Goal: Transaction & Acquisition: Purchase product/service

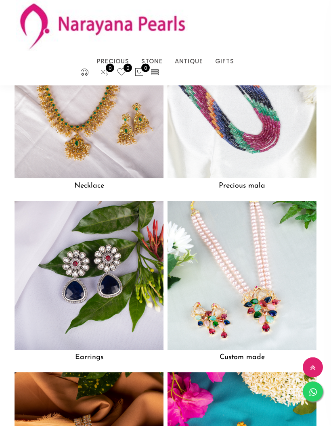
scroll to position [847, 0]
click at [134, 301] on img at bounding box center [89, 275] width 149 height 149
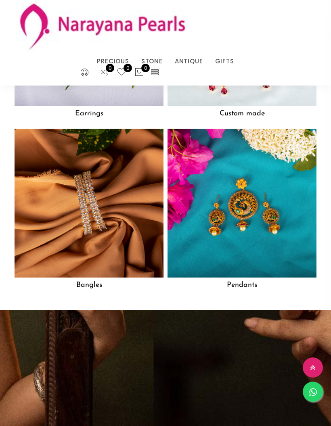
scroll to position [1086, 0]
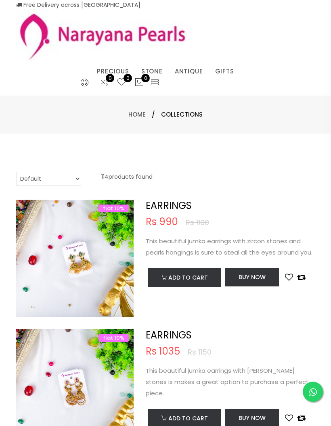
select select "INR"
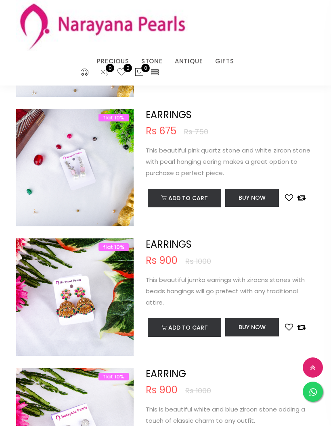
scroll to position [387, 0]
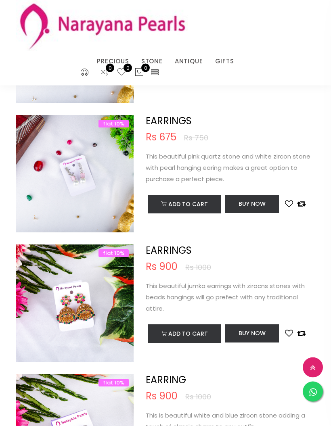
click at [71, 36] on img at bounding box center [102, 25] width 172 height 51
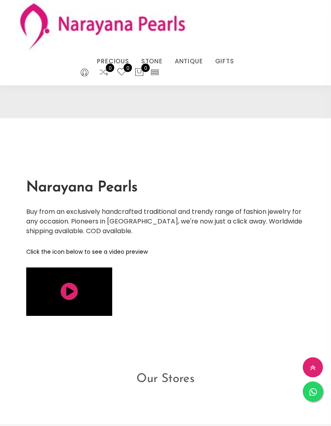
scroll to position [725, 0]
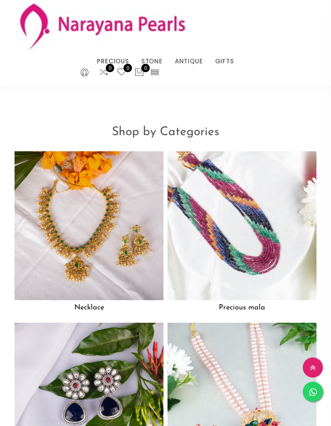
click at [59, 227] on img at bounding box center [89, 225] width 149 height 149
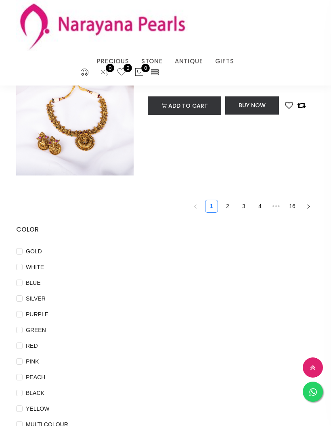
scroll to position [2657, 0]
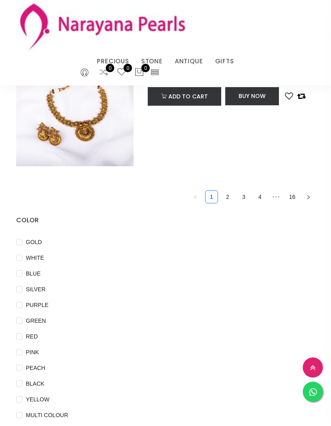
click at [226, 203] on link "2" at bounding box center [228, 197] width 12 height 12
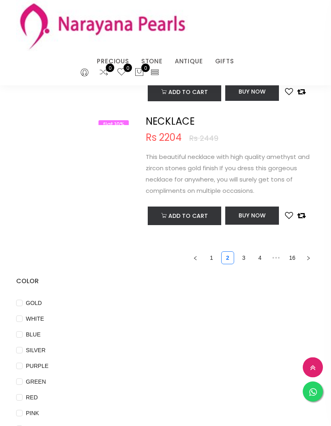
scroll to position [2489, 0]
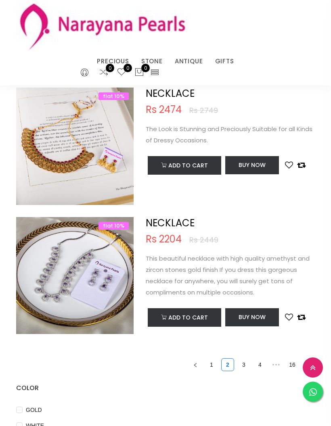
click at [241, 366] on link "3" at bounding box center [244, 365] width 12 height 12
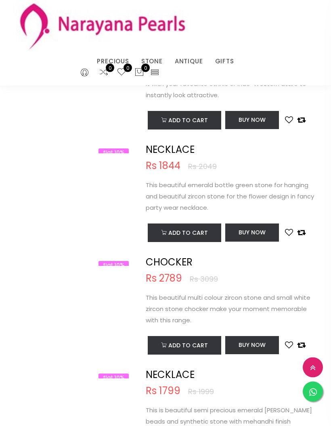
scroll to position [878, 0]
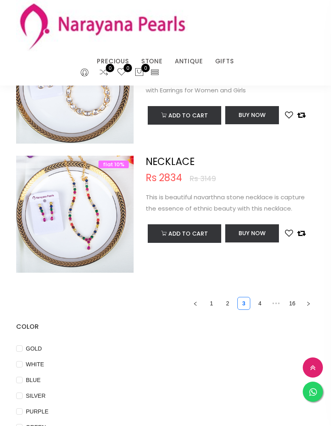
click at [257, 307] on link "4" at bounding box center [260, 304] width 12 height 12
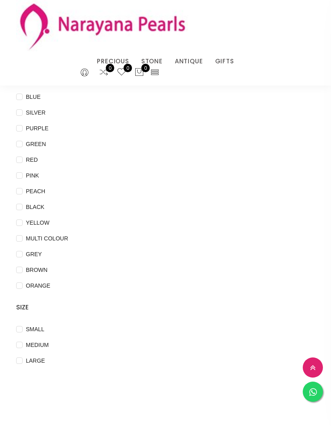
scroll to position [2477, 0]
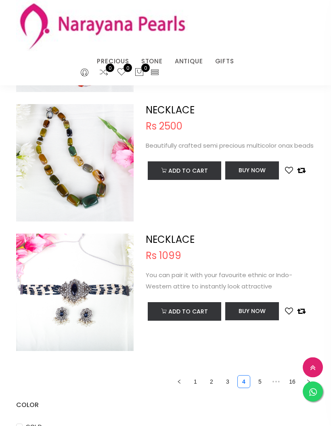
click at [262, 376] on link "5" at bounding box center [260, 382] width 12 height 12
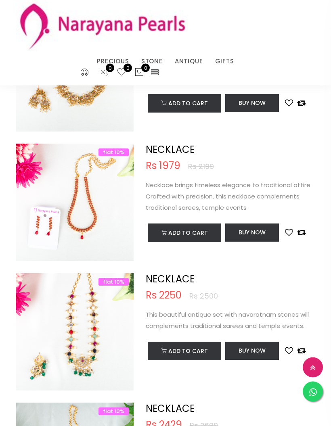
click at [165, 237] on button "Add to cart" at bounding box center [185, 233] width 74 height 19
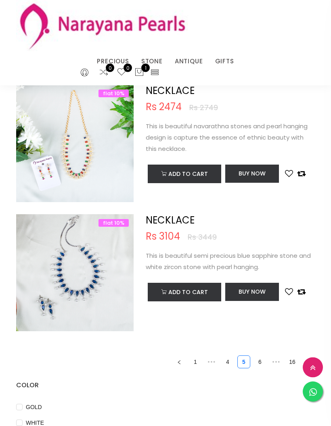
scroll to position [2544, 0]
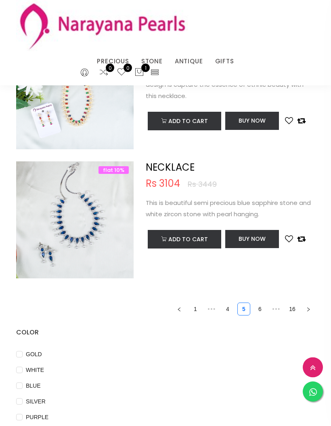
click at [259, 311] on link "6" at bounding box center [260, 310] width 12 height 12
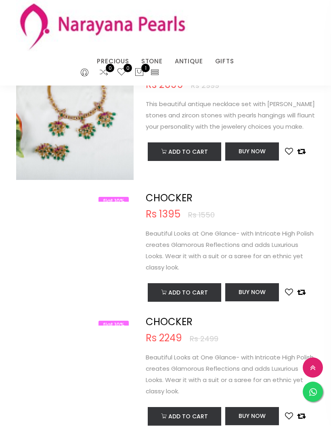
scroll to position [527, 0]
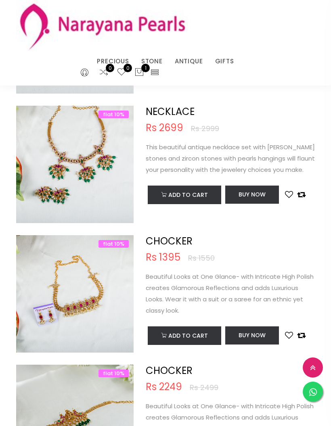
click at [164, 201] on button "Add to cart" at bounding box center [185, 195] width 74 height 19
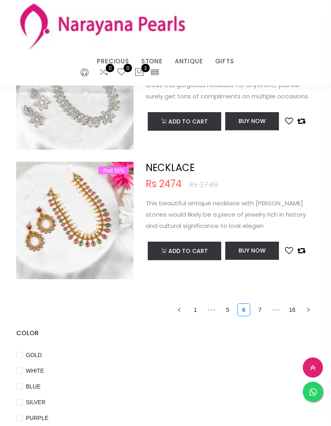
click at [262, 315] on link "7" at bounding box center [260, 310] width 12 height 12
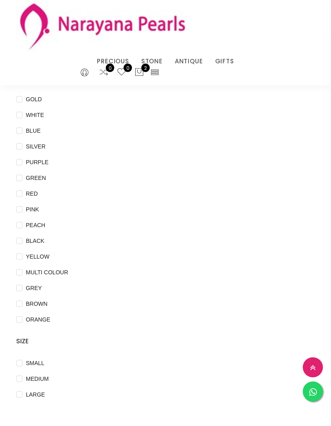
scroll to position [2468, 0]
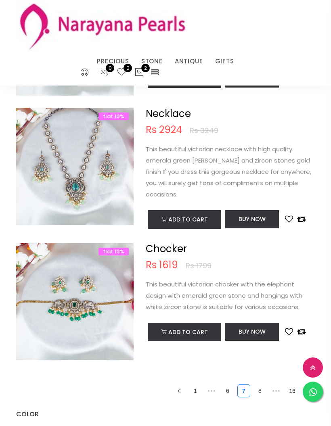
click at [257, 389] on link "8" at bounding box center [260, 391] width 12 height 12
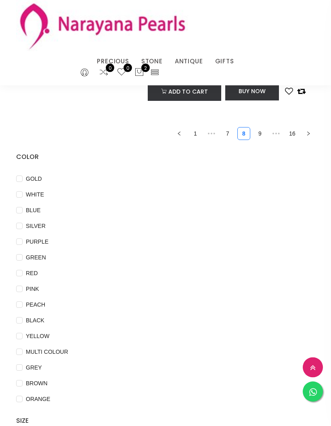
scroll to position [2491, 0]
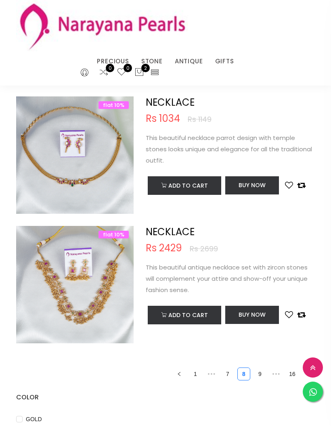
click at [197, 190] on button "Add to cart" at bounding box center [185, 185] width 74 height 19
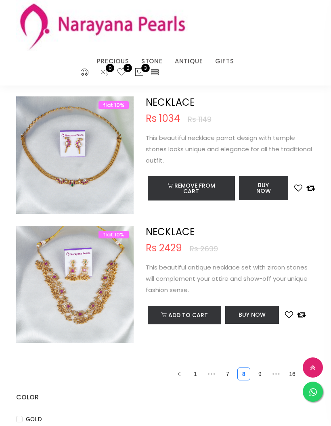
click at [264, 377] on link "9" at bounding box center [260, 374] width 12 height 12
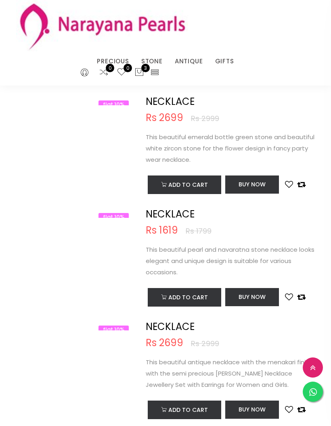
scroll to position [1974, 0]
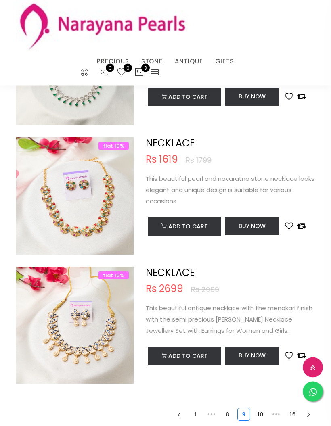
click at [155, 228] on button "Add to cart" at bounding box center [185, 227] width 74 height 19
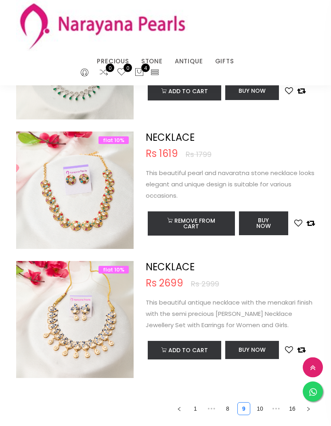
scroll to position [2445, 0]
click at [263, 410] on link "10" at bounding box center [260, 409] width 12 height 12
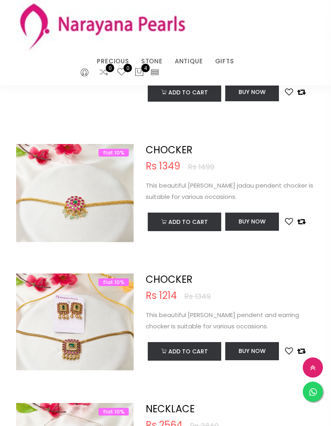
scroll to position [2201, 0]
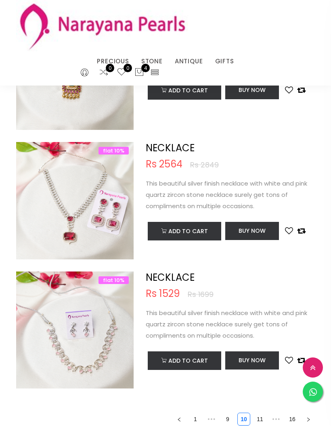
click at [265, 422] on link "11" at bounding box center [260, 420] width 12 height 12
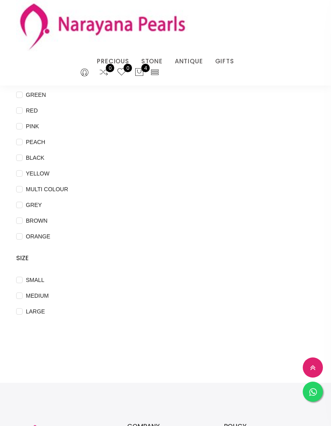
scroll to position [2564, 0]
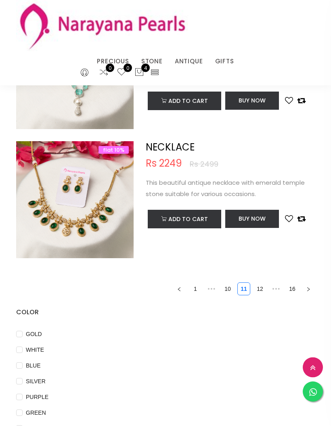
click at [258, 294] on link "12" at bounding box center [260, 290] width 12 height 12
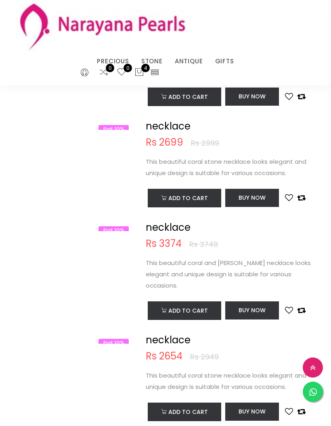
scroll to position [1891, 0]
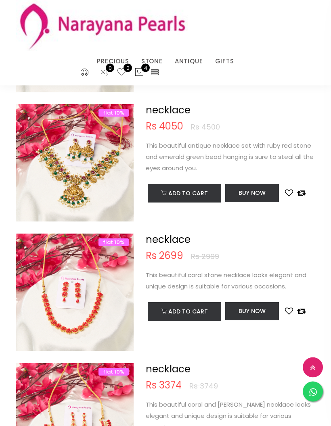
click at [198, 317] on button "Add to cart" at bounding box center [185, 312] width 74 height 19
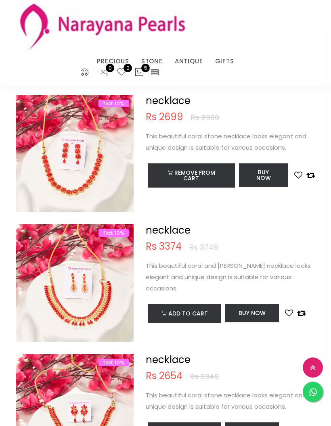
scroll to position [2233, 0]
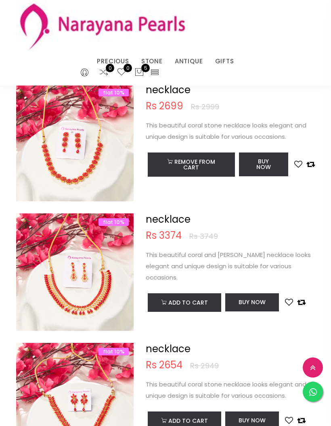
click at [198, 309] on button "Add to cart" at bounding box center [185, 303] width 74 height 19
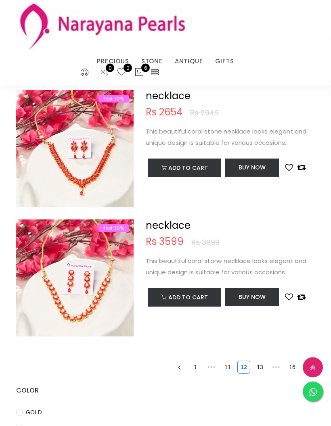
scroll to position [2487, 0]
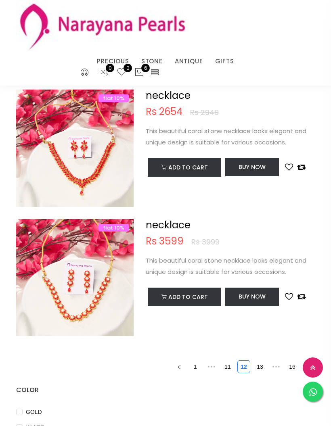
click at [263, 368] on link "13" at bounding box center [260, 367] width 12 height 12
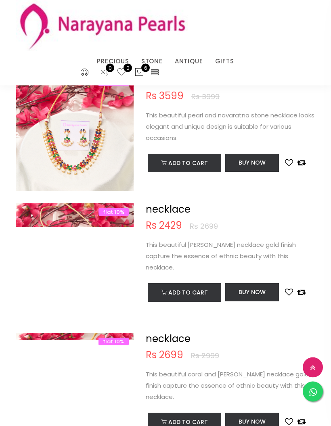
scroll to position [818, 0]
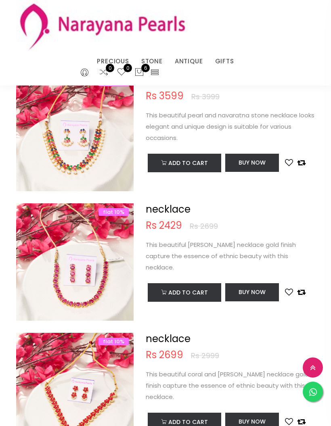
click at [191, 425] on button "Add to cart" at bounding box center [185, 422] width 74 height 19
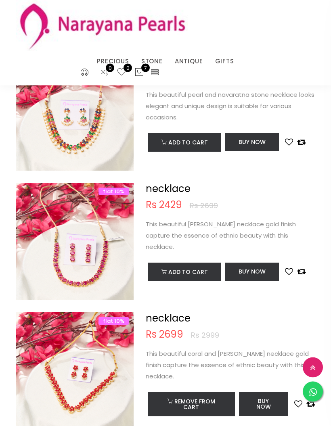
scroll to position [856, 0]
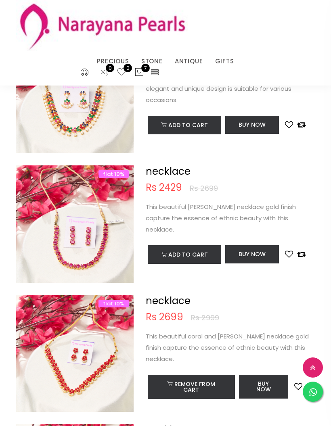
click at [191, 249] on button "Add to cart" at bounding box center [185, 255] width 74 height 19
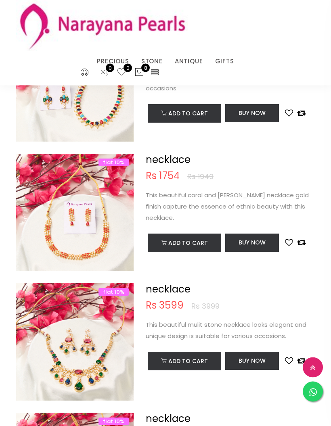
scroll to position [1357, 0]
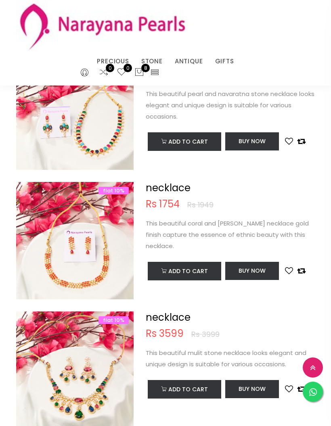
click at [201, 276] on button "Add to cart" at bounding box center [185, 271] width 74 height 19
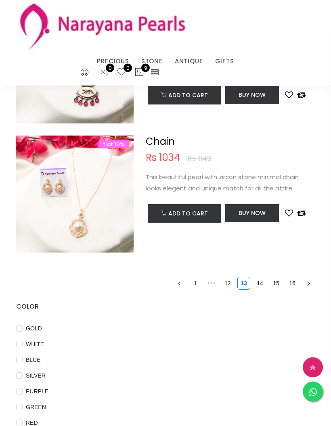
scroll to position [2564, 0]
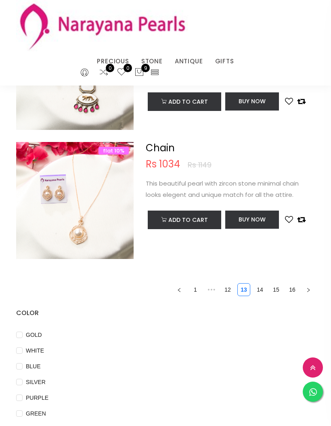
click at [264, 292] on link "14" at bounding box center [260, 290] width 12 height 12
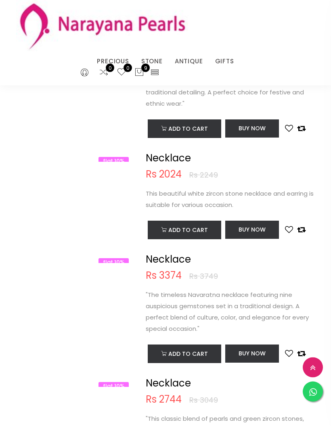
scroll to position [1455, 0]
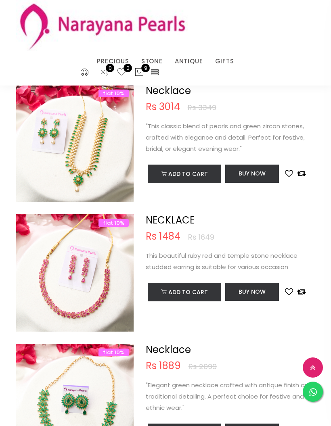
click at [200, 296] on button "Add to cart" at bounding box center [185, 292] width 74 height 19
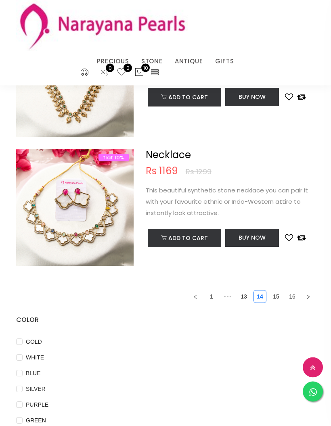
scroll to position [2557, 0]
click at [278, 303] on link "15" at bounding box center [276, 297] width 12 height 12
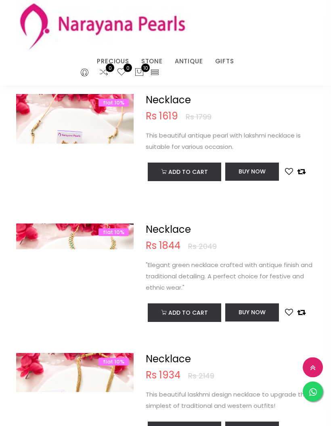
scroll to position [409, 0]
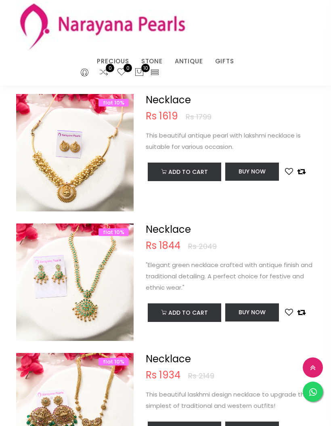
click at [198, 317] on button "Add to cart" at bounding box center [185, 313] width 74 height 19
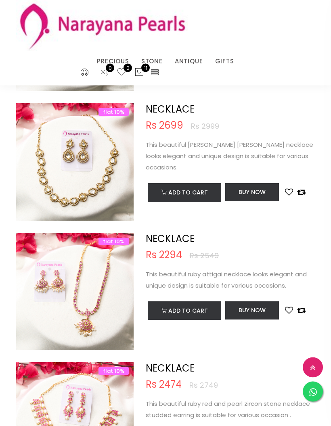
scroll to position [2343, 0]
click at [188, 383] on div "Rs 2474 Rs 2749" at bounding box center [230, 385] width 169 height 11
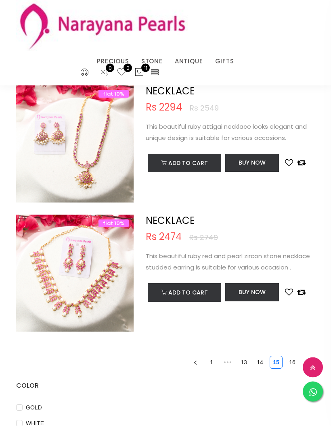
scroll to position [2491, 0]
click at [297, 362] on link "16" at bounding box center [292, 363] width 12 height 12
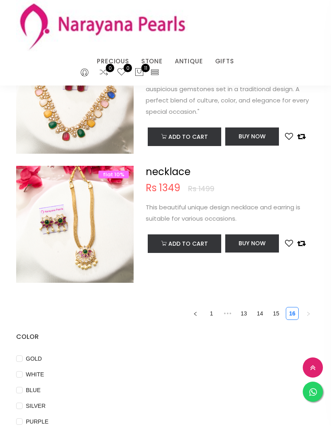
scroll to position [207, 0]
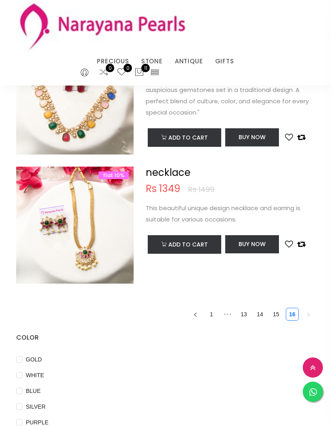
click at [216, 321] on link "1" at bounding box center [212, 315] width 12 height 12
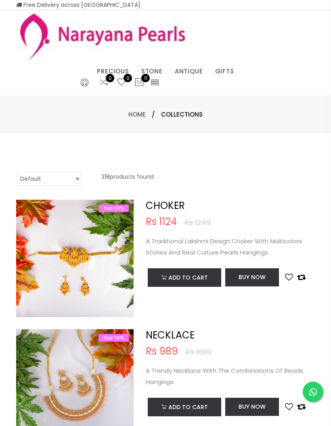
click at [142, 82] on icon at bounding box center [139, 83] width 10 height 10
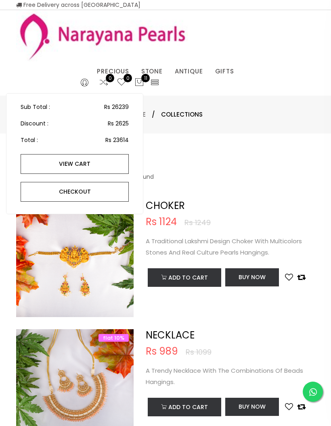
scroll to position [164, 0]
click at [113, 161] on link "view cart" at bounding box center [75, 164] width 108 height 20
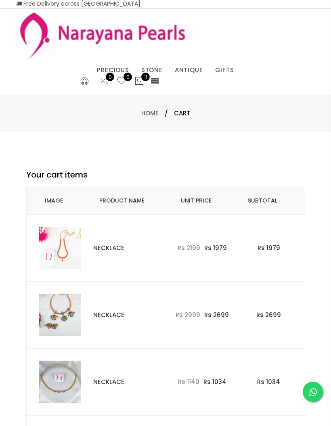
scroll to position [1, 0]
click at [40, 237] on img at bounding box center [60, 248] width 42 height 42
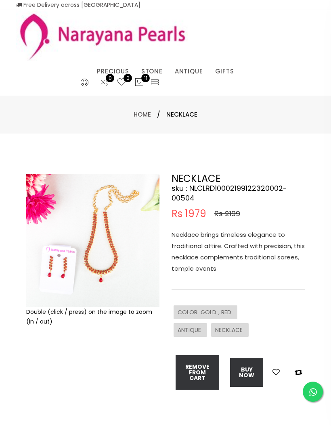
scroll to position [1, 0]
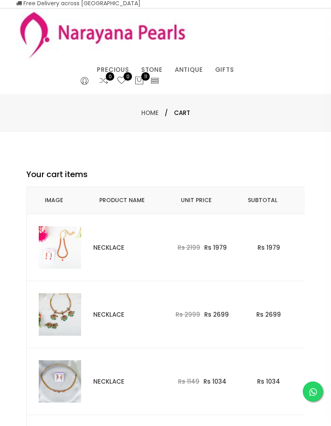
click at [62, 317] on img at bounding box center [60, 315] width 42 height 42
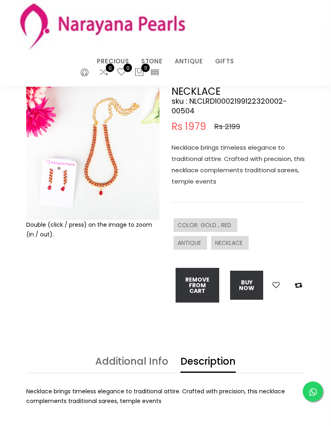
scroll to position [34, 0]
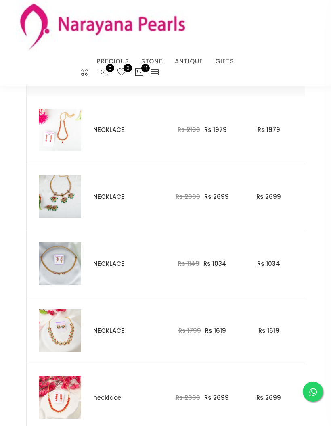
click at [55, 203] on img at bounding box center [60, 197] width 42 height 42
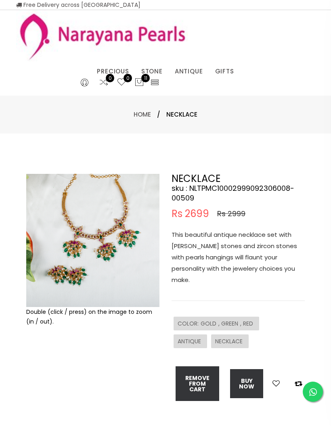
click at [72, 200] on img at bounding box center [92, 240] width 133 height 133
click at [76, 205] on img at bounding box center [92, 240] width 133 height 133
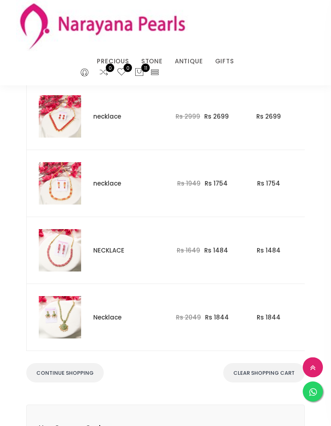
scroll to position [517, 0]
click at [67, 183] on img at bounding box center [60, 183] width 42 height 42
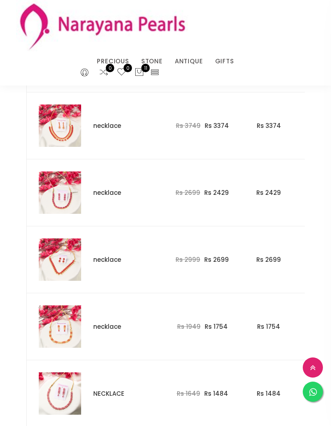
scroll to position [371, 0]
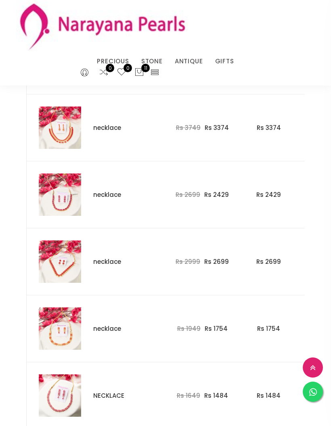
click at [53, 245] on img at bounding box center [60, 262] width 42 height 42
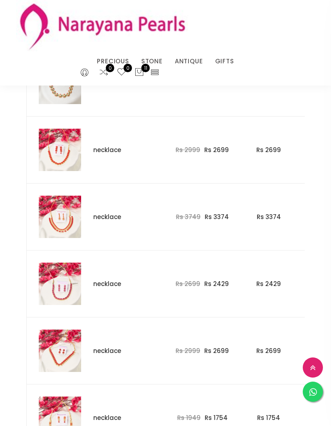
scroll to position [251, 0]
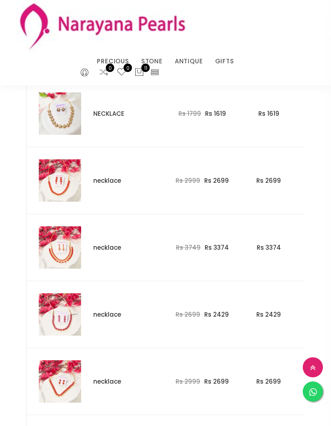
click at [43, 236] on img at bounding box center [60, 248] width 42 height 42
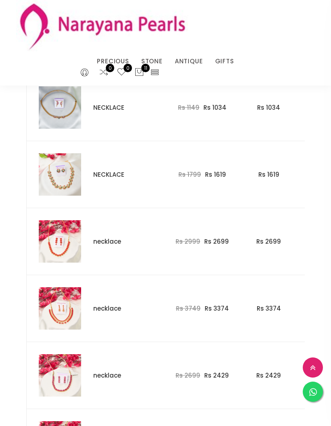
scroll to position [206, 0]
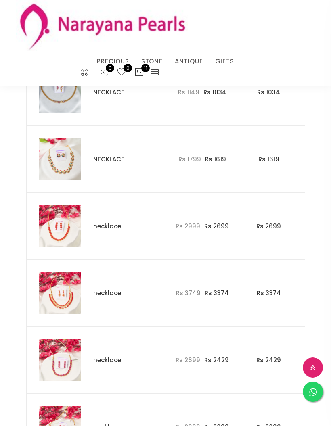
click at [46, 143] on img at bounding box center [60, 159] width 42 height 42
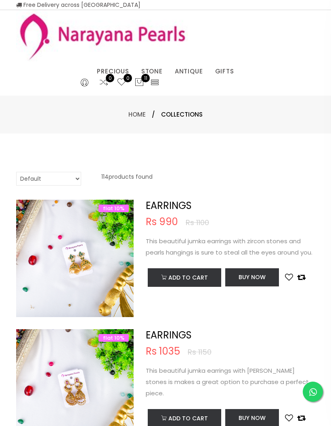
select select "INR"
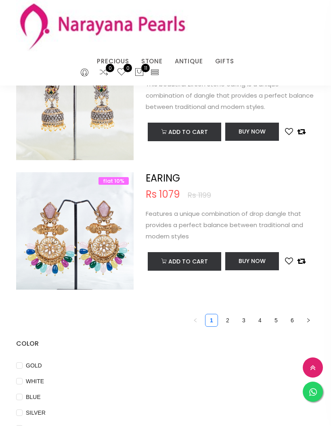
scroll to position [2549, 0]
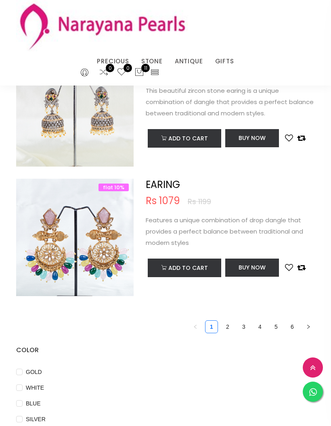
click at [230, 328] on link "2" at bounding box center [228, 327] width 12 height 12
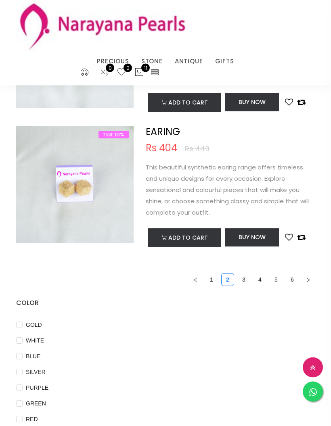
scroll to position [2603, 0]
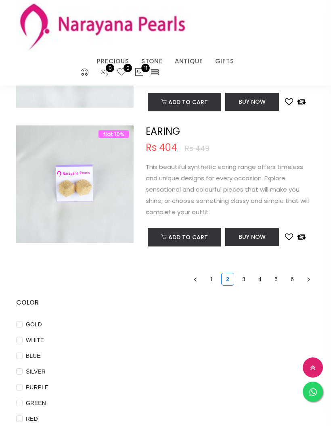
click at [243, 285] on link "3" at bounding box center [244, 279] width 12 height 12
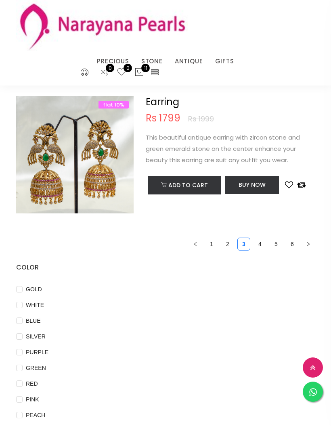
scroll to position [2626, 0]
click at [264, 251] on li "4" at bounding box center [260, 244] width 13 height 13
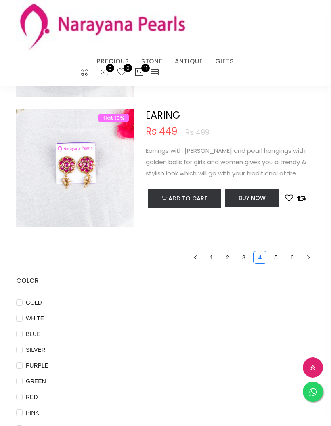
scroll to position [2670, 0]
click at [281, 262] on link "5" at bounding box center [276, 258] width 12 height 12
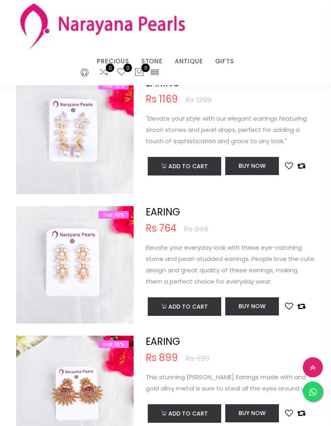
scroll to position [296, 0]
click at [197, 313] on button "Add to cart" at bounding box center [185, 307] width 74 height 19
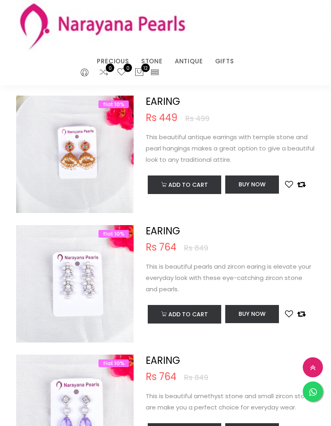
scroll to position [671, 0]
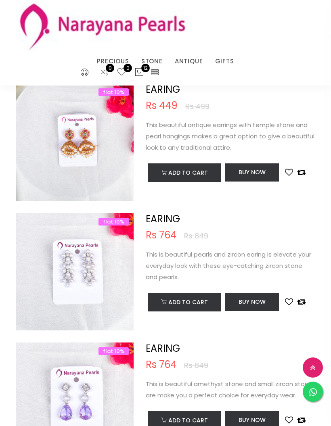
click at [201, 302] on button "Add to cart" at bounding box center [185, 302] width 74 height 19
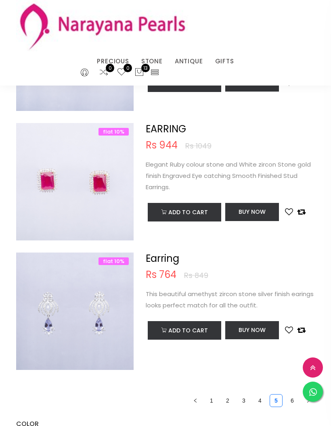
scroll to position [2624, 0]
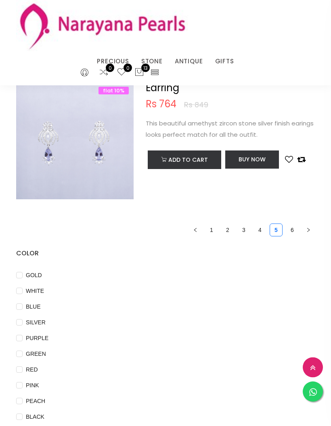
click at [291, 236] on link "6" at bounding box center [292, 231] width 12 height 12
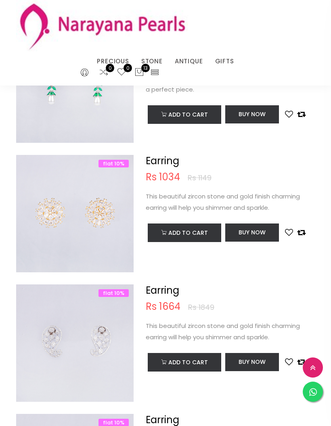
scroll to position [549, 0]
